Goal: Task Accomplishment & Management: Complete application form

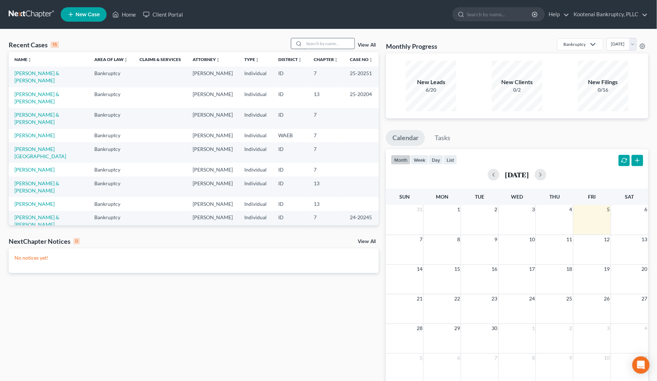
click at [315, 43] on input "search" at bounding box center [329, 43] width 51 height 10
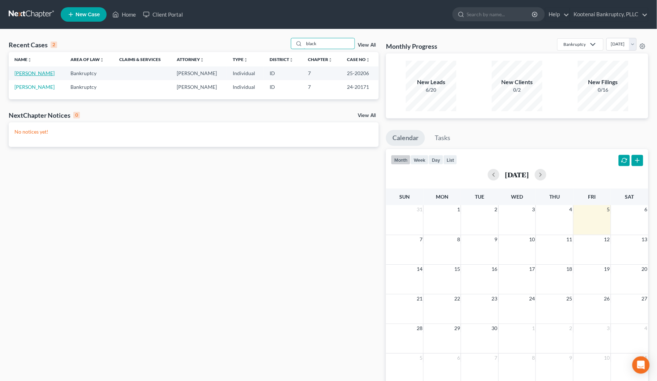
type input "black"
click at [29, 73] on link "[PERSON_NAME]" at bounding box center [34, 73] width 40 height 6
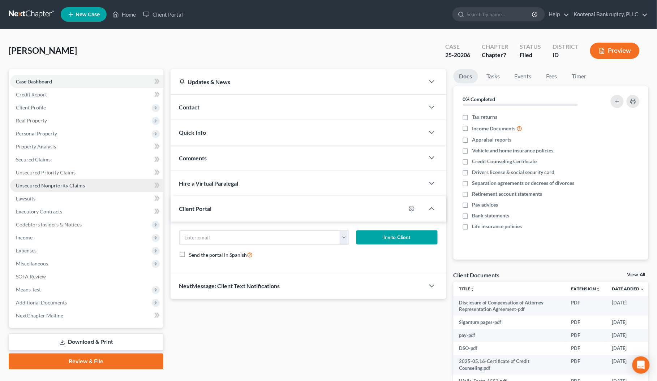
click at [51, 184] on span "Unsecured Nonpriority Claims" at bounding box center [50, 186] width 69 height 6
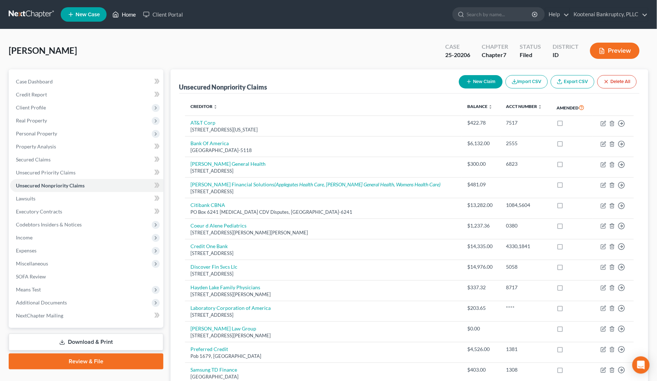
click at [124, 13] on link "Home" at bounding box center [124, 14] width 31 height 13
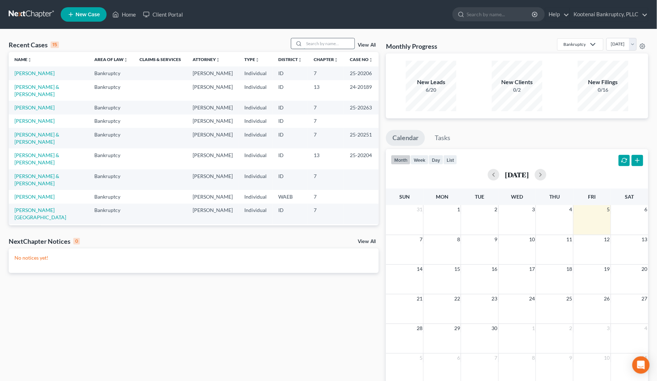
click at [316, 45] on input "search" at bounding box center [329, 43] width 51 height 10
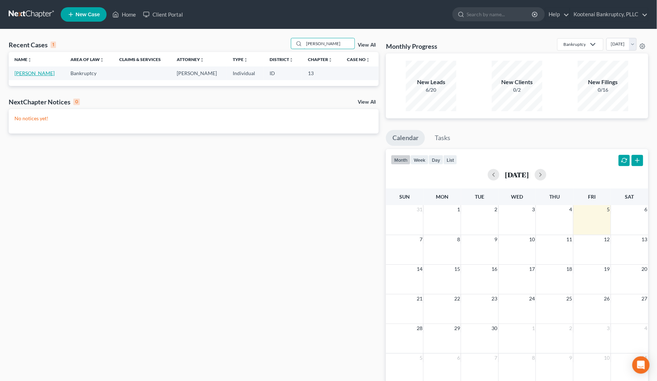
type input "[PERSON_NAME]"
click at [37, 73] on link "[PERSON_NAME]" at bounding box center [34, 73] width 40 height 6
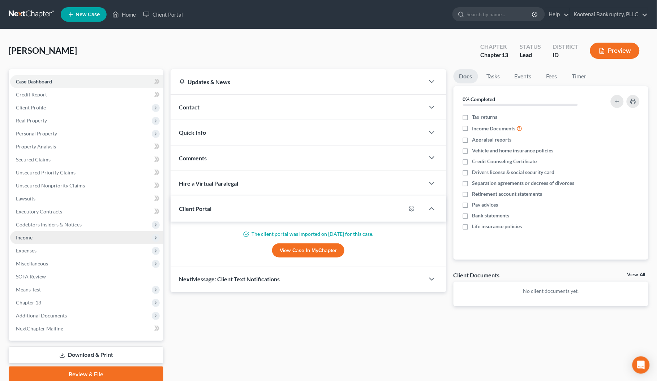
click at [29, 237] on span "Income" at bounding box center [24, 238] width 17 height 6
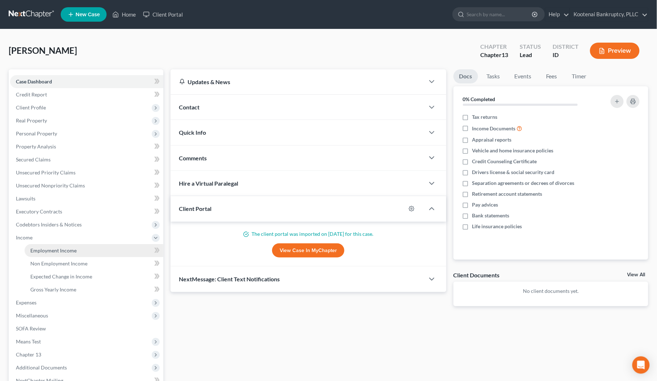
click at [54, 248] on span "Employment Income" at bounding box center [53, 251] width 46 height 6
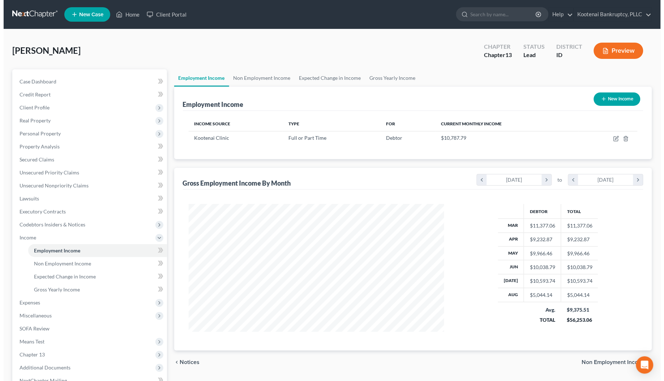
scroll to position [130, 270]
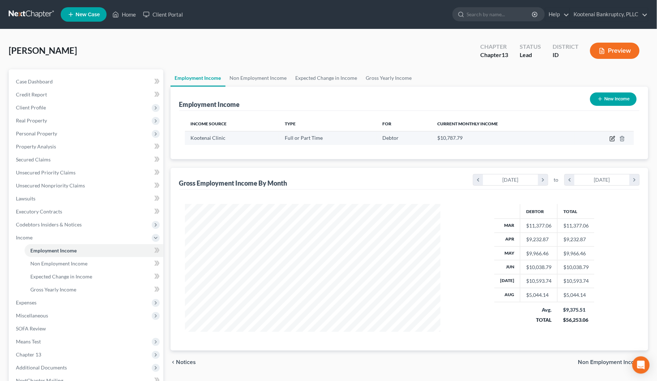
click at [611, 138] on icon "button" at bounding box center [612, 139] width 4 height 4
select select "0"
select select "13"
select select "2"
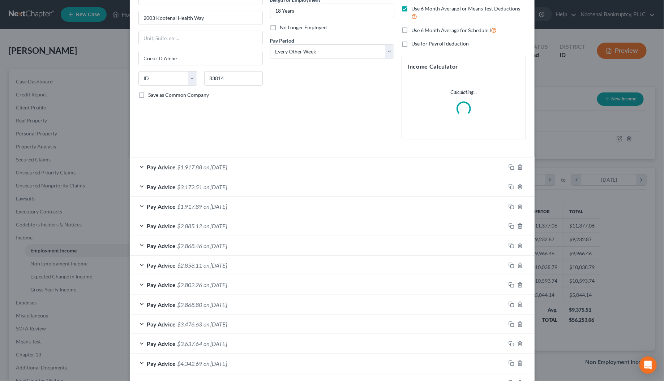
scroll to position [90, 0]
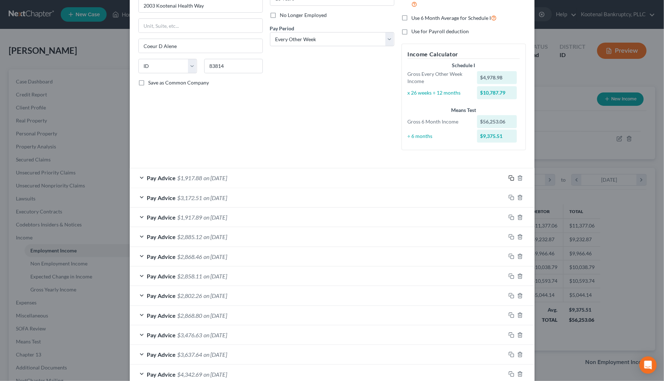
click at [509, 178] on icon "button" at bounding box center [512, 178] width 6 height 6
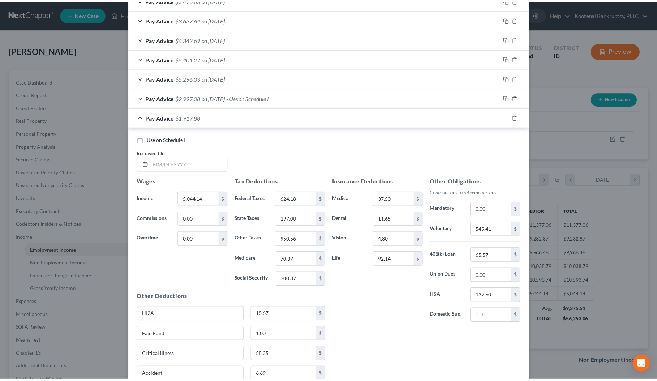
scroll to position [482, 0]
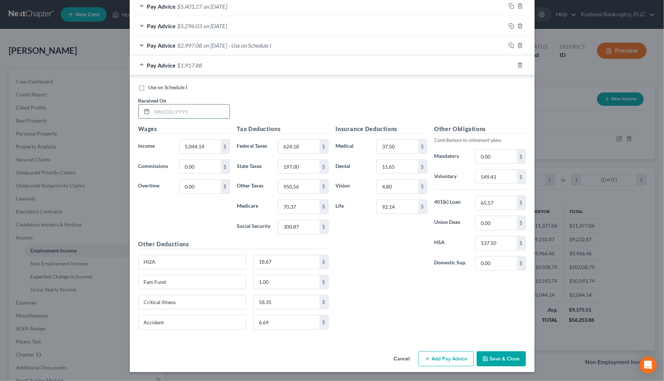
click at [178, 114] on input "text" at bounding box center [190, 112] width 77 height 14
type input "[DATE]"
click at [201, 143] on input "5,044.14" at bounding box center [200, 147] width 41 height 14
type input "1,986.07"
click at [274, 144] on div "624.18 $" at bounding box center [302, 147] width 57 height 14
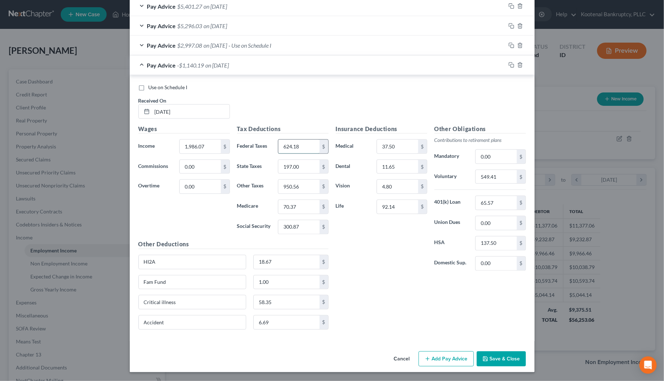
click at [286, 142] on input "624.18" at bounding box center [298, 147] width 41 height 14
type input "133.71"
click at [296, 223] on input "300.87" at bounding box center [298, 228] width 41 height 14
type input "123.13"
click at [292, 206] on input "70.37" at bounding box center [298, 207] width 41 height 14
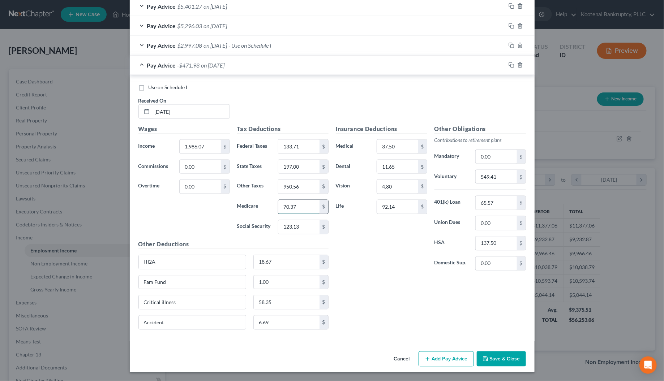
click at [305, 209] on input "70.37" at bounding box center [298, 207] width 41 height 14
type input "26.79"
click at [305, 160] on input "197.00" at bounding box center [298, 167] width 41 height 14
type input "63.00"
click at [492, 178] on input "549.41" at bounding box center [496, 177] width 41 height 14
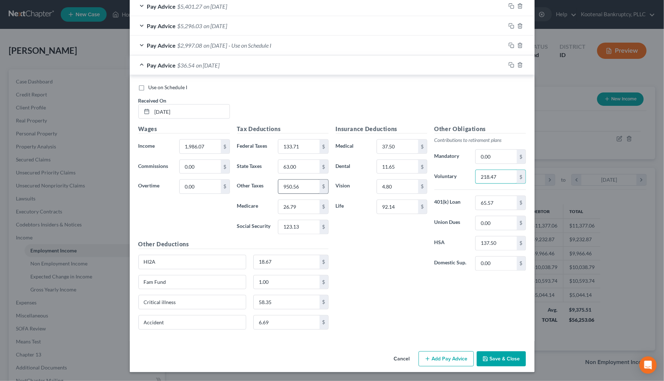
type input "218.47"
click at [300, 183] on input "950.56" at bounding box center [298, 187] width 41 height 14
click at [270, 263] on input "18.67" at bounding box center [287, 263] width 66 height 14
click at [274, 286] on input "1.00" at bounding box center [287, 283] width 66 height 14
click at [269, 302] on input "58.35" at bounding box center [287, 303] width 66 height 14
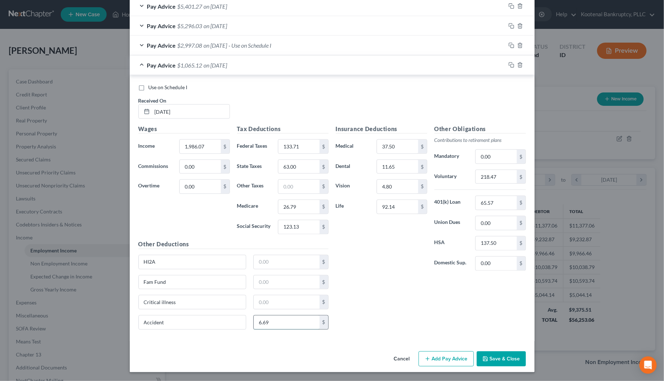
click at [266, 327] on input "6.69" at bounding box center [287, 323] width 66 height 14
click at [402, 145] on input "37.50" at bounding box center [397, 147] width 41 height 14
click at [380, 167] on input "11.65" at bounding box center [397, 167] width 41 height 14
click at [381, 187] on input "4.80" at bounding box center [397, 187] width 41 height 14
click at [382, 210] on input "92.14" at bounding box center [397, 207] width 41 height 14
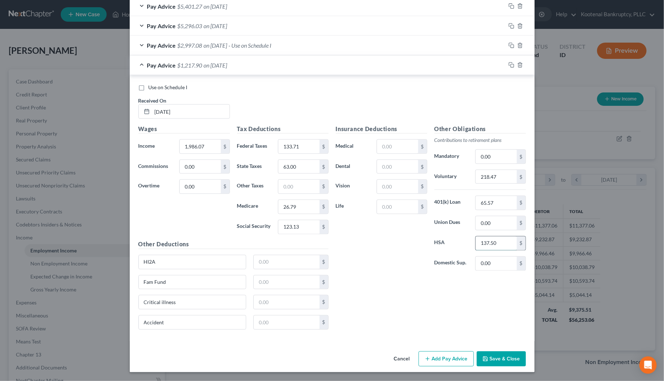
click at [487, 242] on input "137.50" at bounding box center [496, 244] width 41 height 14
type input "0"
click at [394, 291] on div "Insurance Deductions Medical $ Dental $ Vision $ Life $ Other Obligations Contr…" at bounding box center [430, 230] width 197 height 211
type input "28.79"
click at [498, 357] on button "Save & Close" at bounding box center [501, 359] width 49 height 15
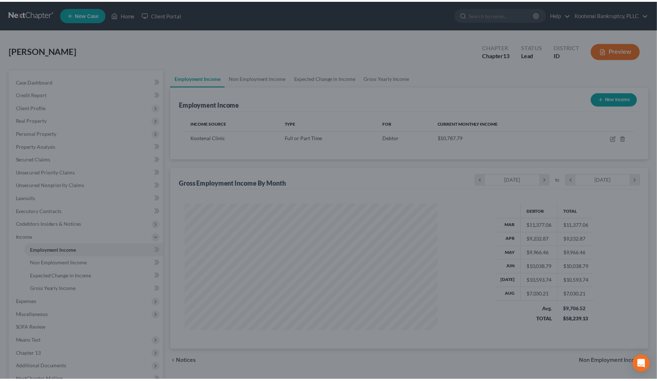
scroll to position [361403, 361262]
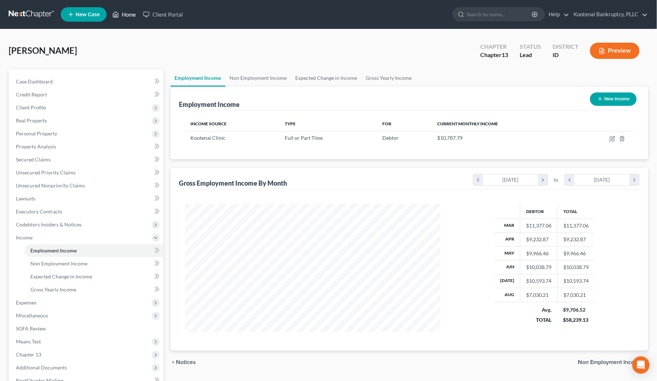
click at [126, 14] on link "Home" at bounding box center [124, 14] width 31 height 13
